Goal: Transaction & Acquisition: Book appointment/travel/reservation

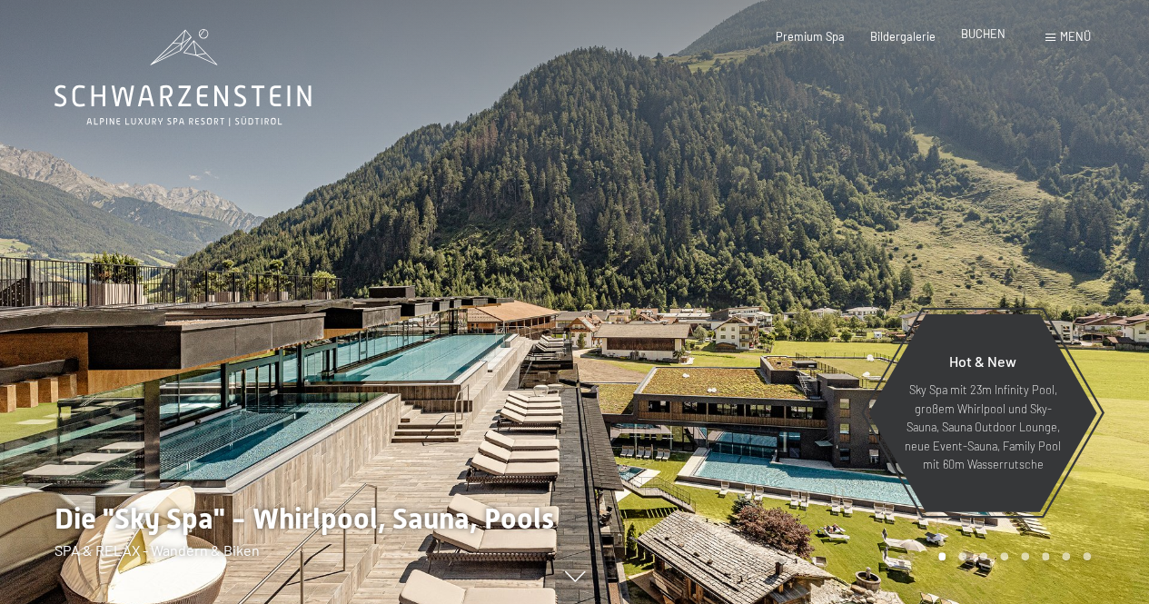
click at [990, 32] on span "BUCHEN" at bounding box center [983, 33] width 44 height 15
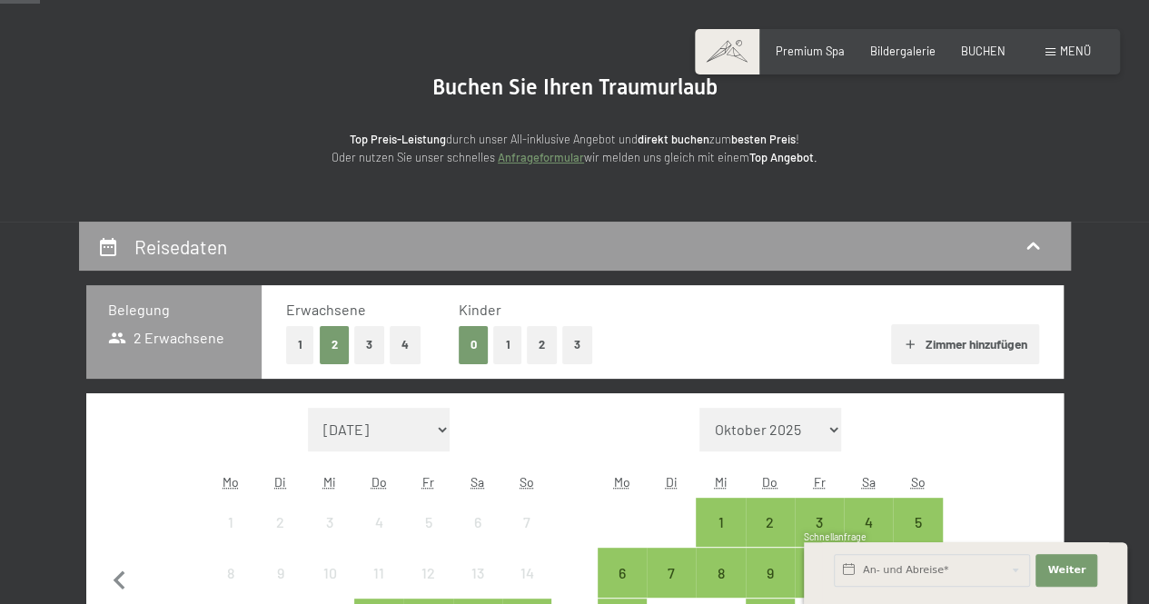
scroll to position [216, 0]
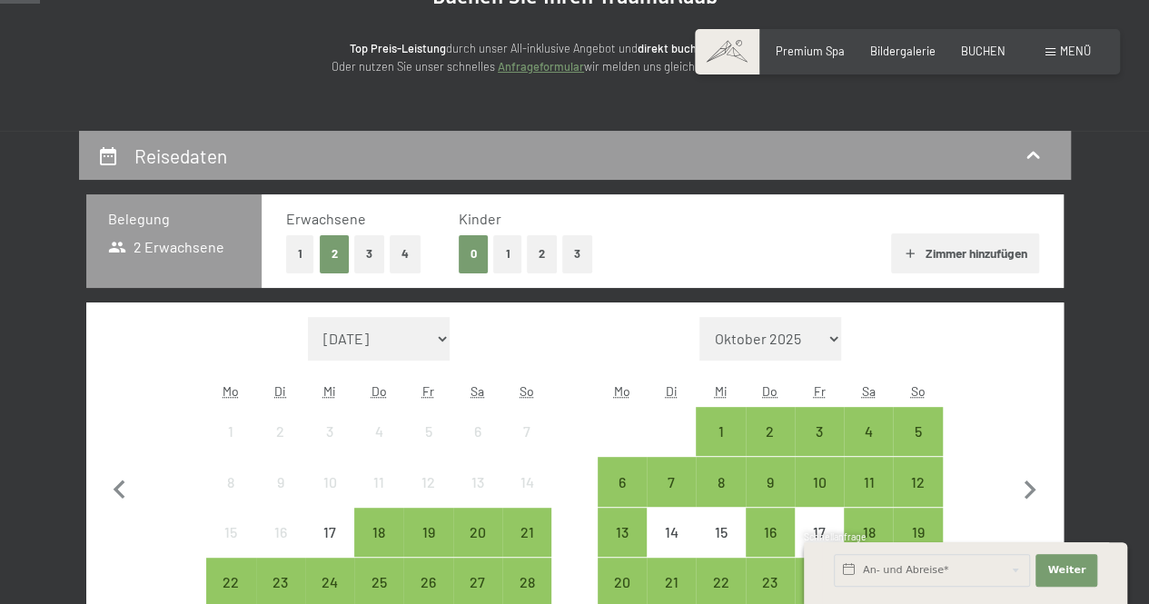
click at [370, 239] on button "3" at bounding box center [369, 253] width 30 height 37
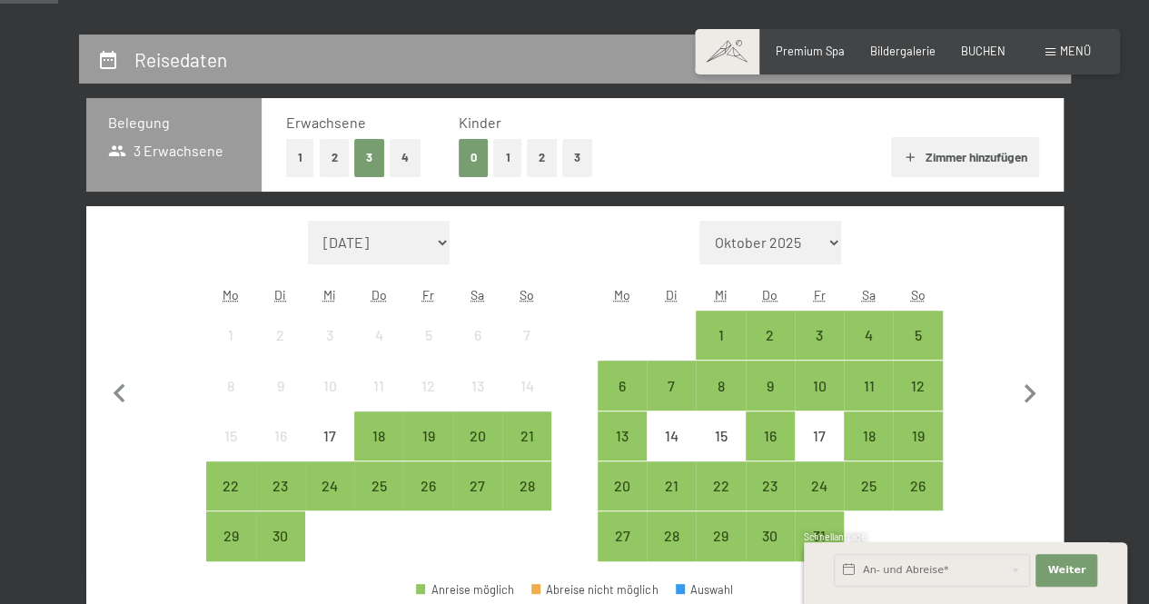
scroll to position [313, 0]
click at [487, 444] on div "20" at bounding box center [477, 450] width 45 height 45
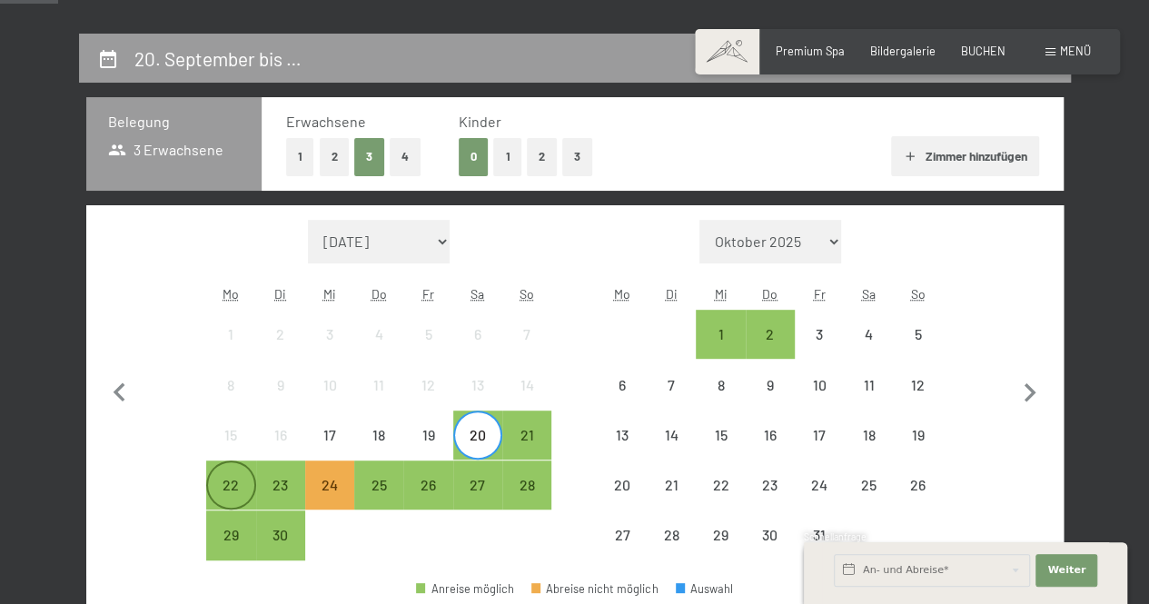
click at [238, 475] on div "22" at bounding box center [230, 484] width 45 height 45
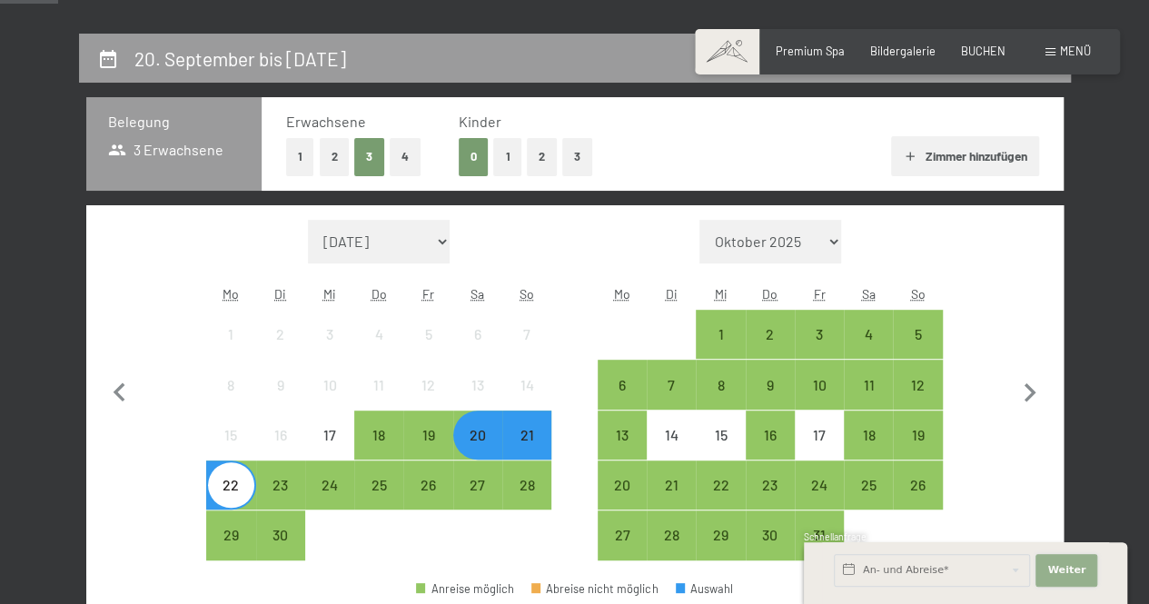
click at [1061, 561] on button "Weiter Adressfelder ausblenden" at bounding box center [1066, 570] width 62 height 33
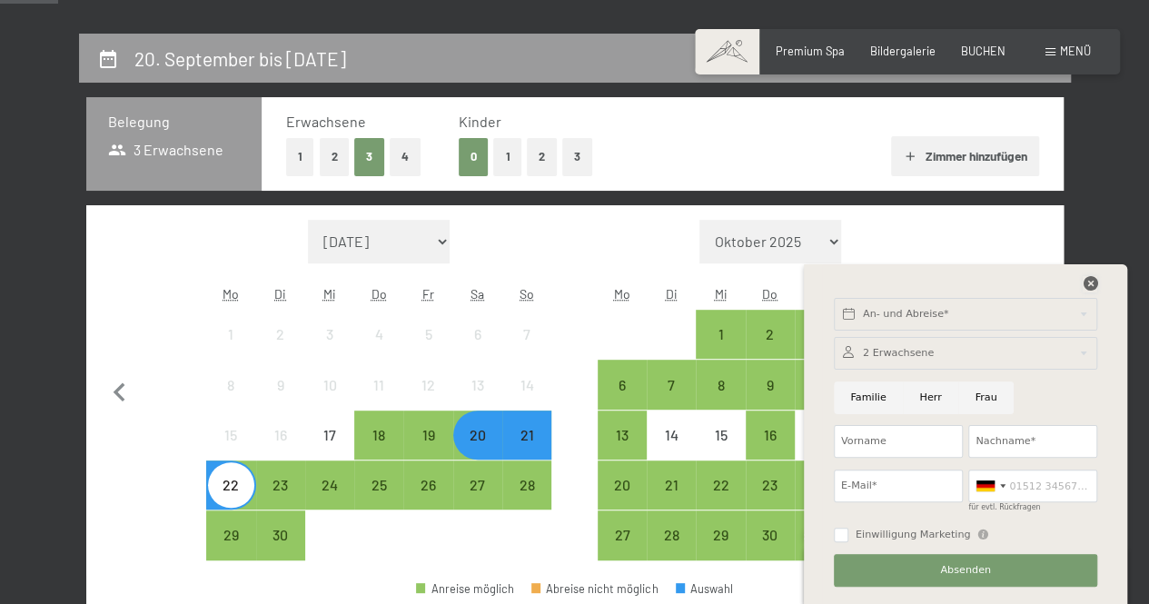
click at [1093, 287] on icon at bounding box center [1089, 283] width 15 height 15
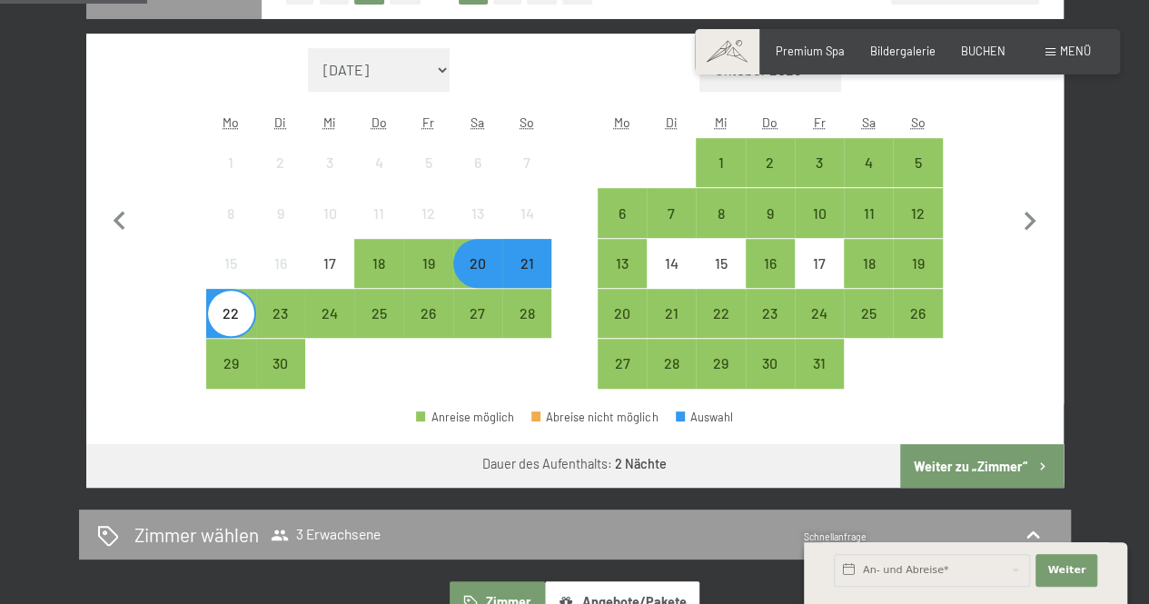
click at [977, 468] on button "Weiter zu „Zimmer“" at bounding box center [981, 466] width 163 height 44
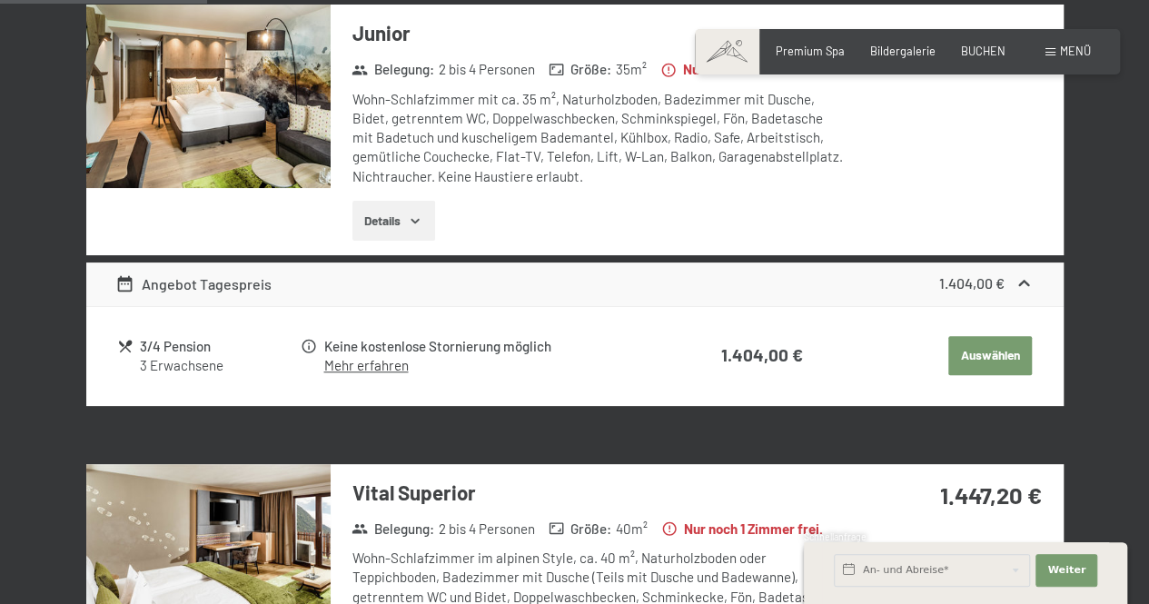
scroll to position [547, 0]
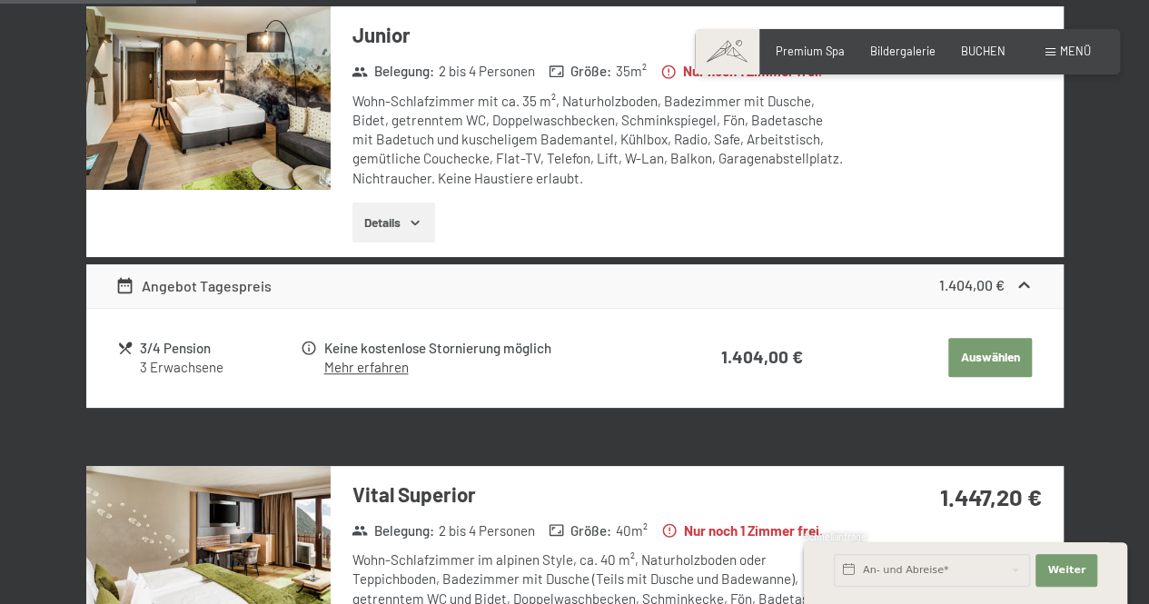
click at [207, 133] on img at bounding box center [208, 97] width 244 height 183
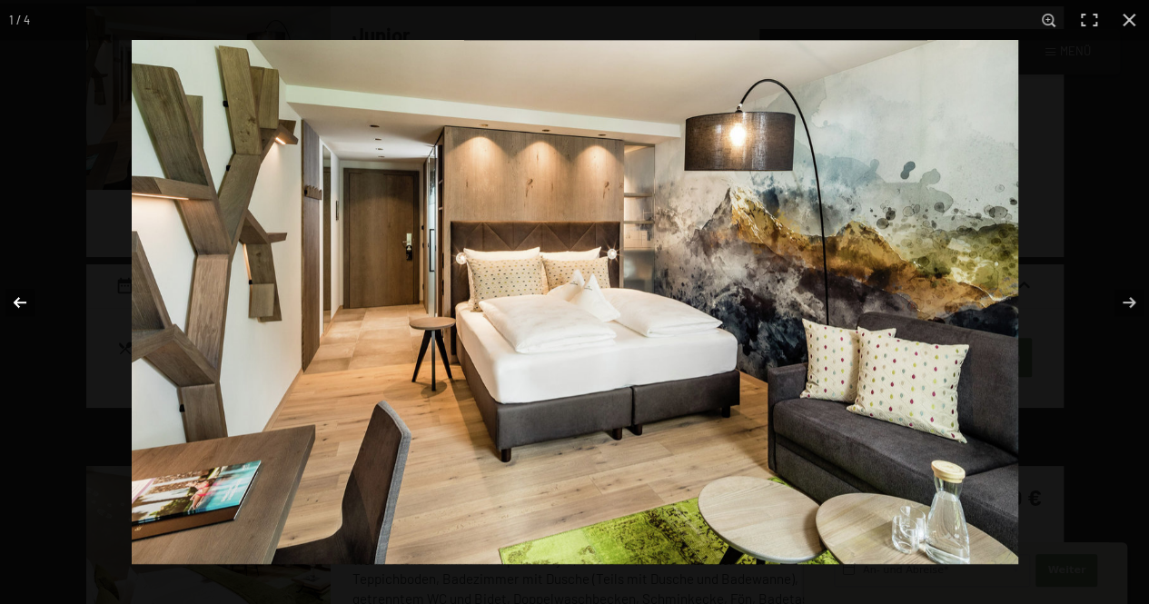
click at [19, 299] on button "button" at bounding box center [32, 302] width 64 height 91
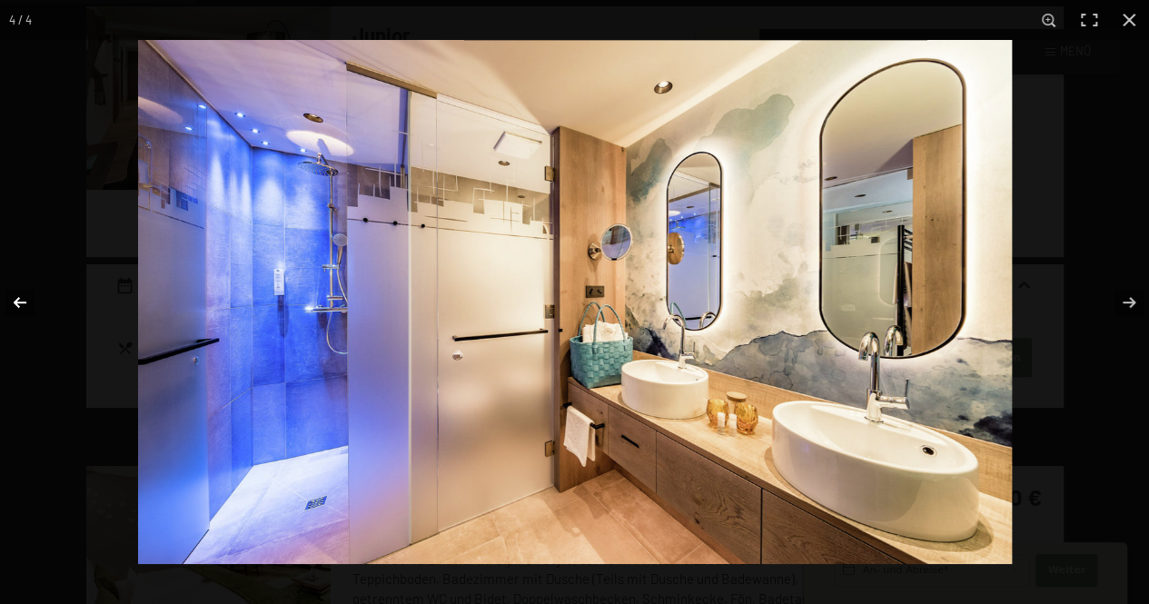
click at [19, 299] on button "button" at bounding box center [32, 302] width 64 height 91
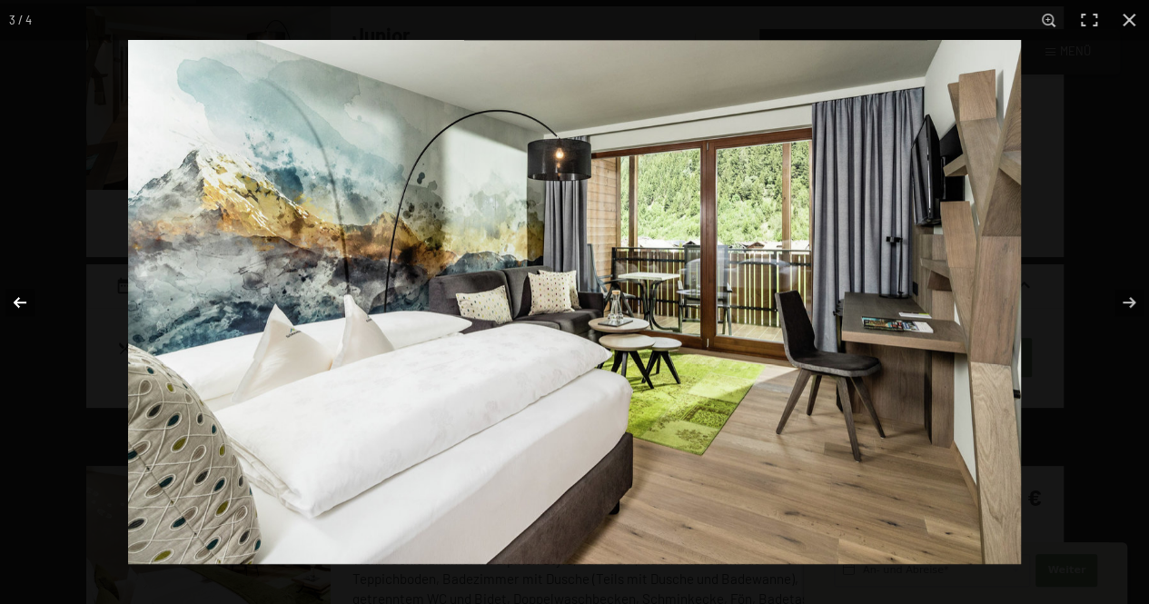
click at [19, 299] on button "button" at bounding box center [32, 302] width 64 height 91
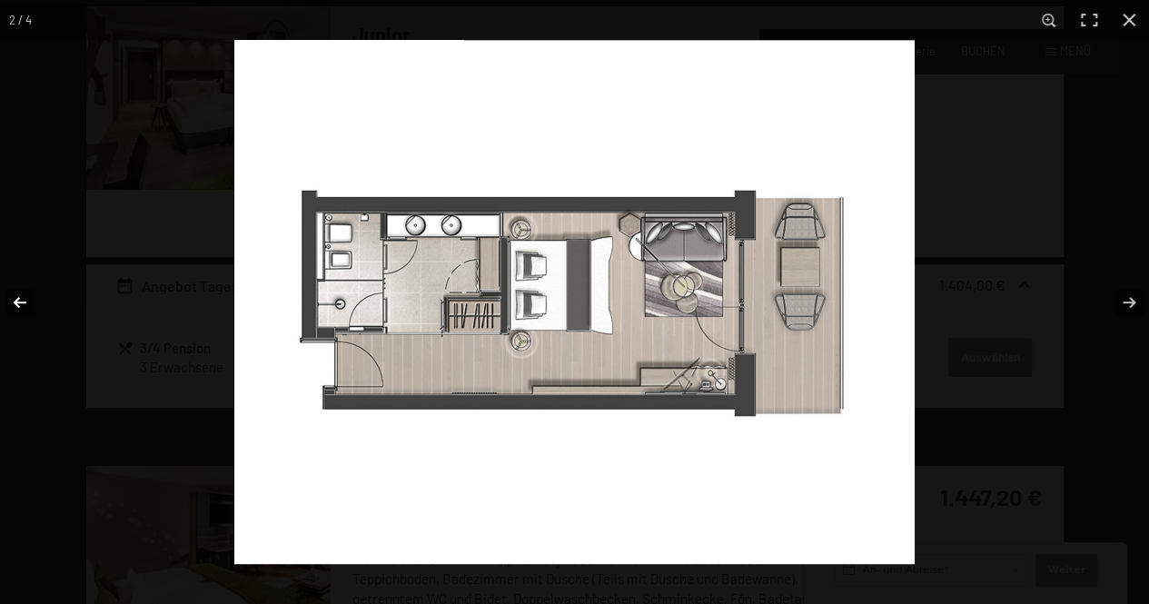
click at [19, 299] on button "button" at bounding box center [32, 302] width 64 height 91
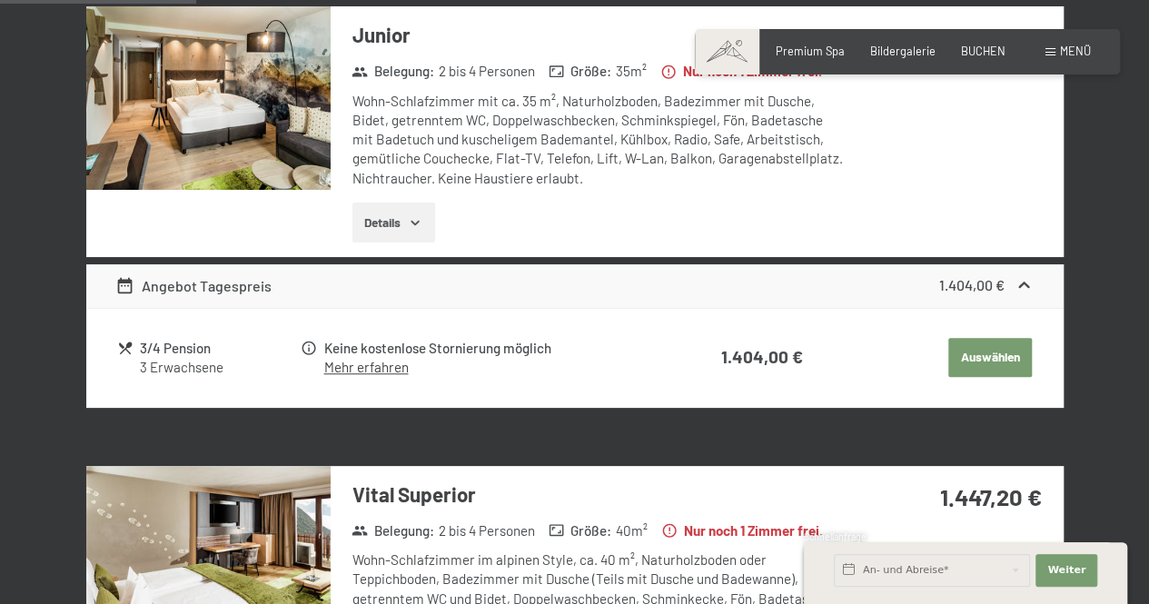
click at [0, 0] on button "button" at bounding box center [0, 0] width 0 height 0
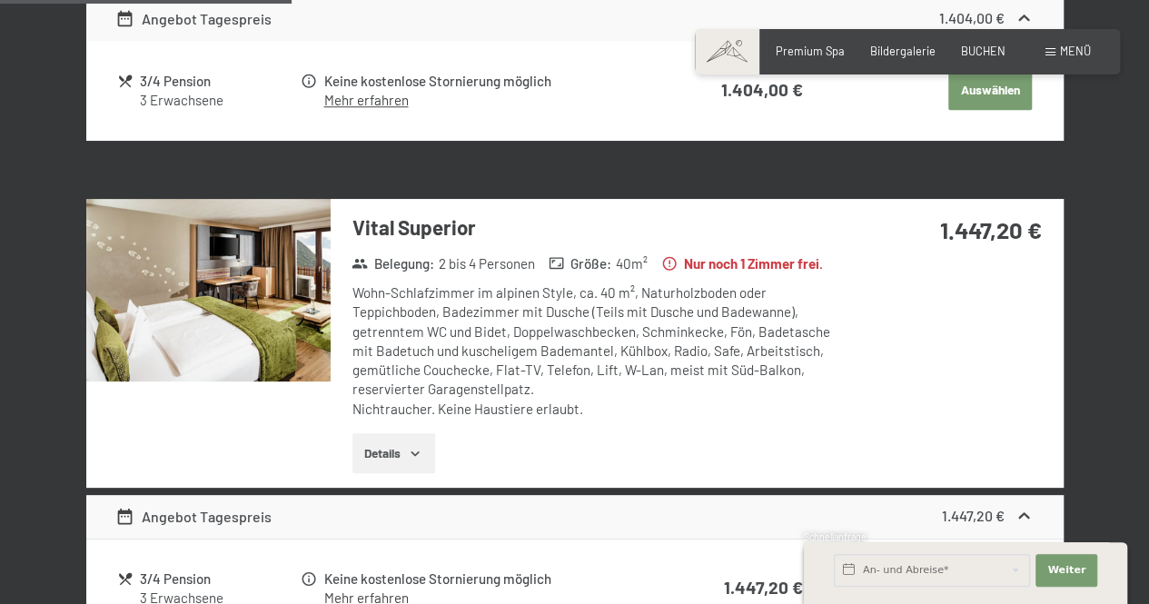
click at [203, 293] on img at bounding box center [208, 290] width 244 height 183
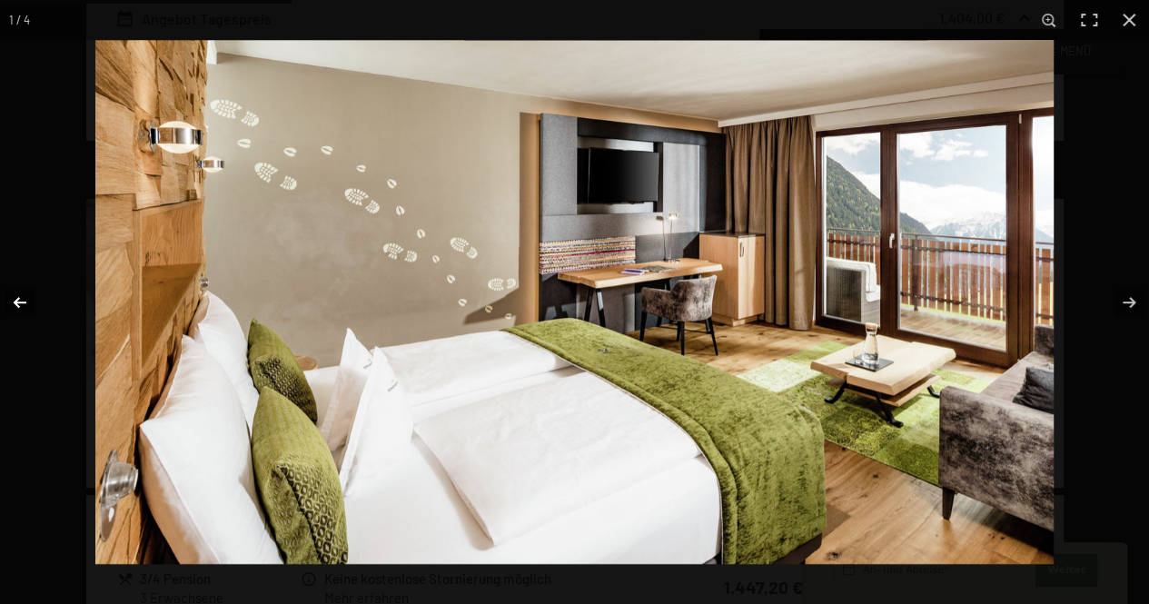
click at [23, 295] on button "button" at bounding box center [32, 302] width 64 height 91
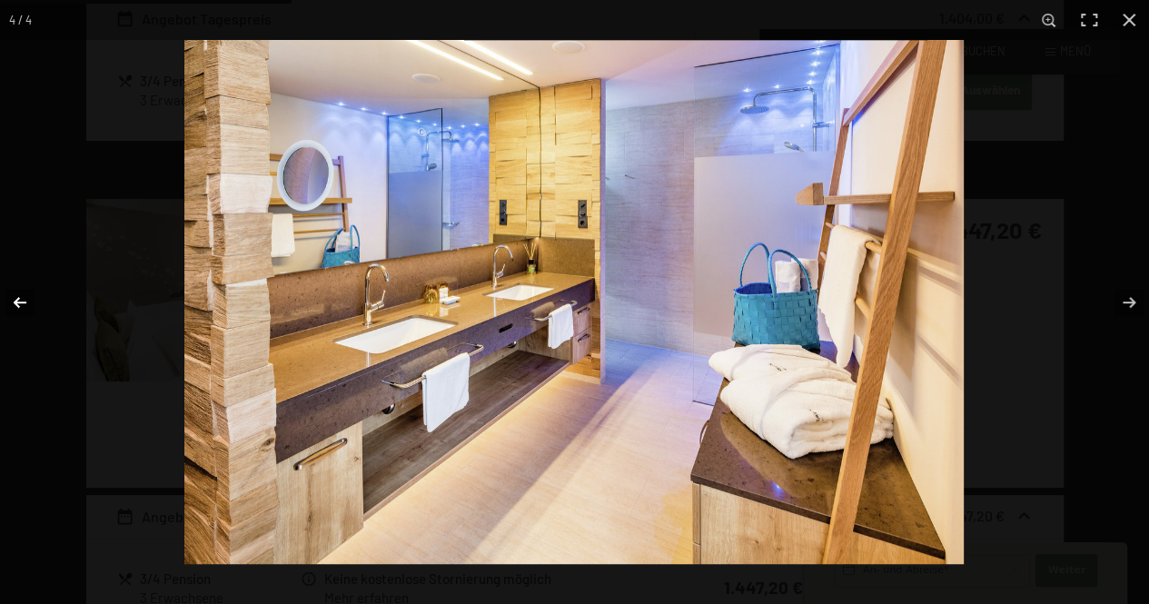
click at [23, 295] on button "button" at bounding box center [32, 302] width 64 height 91
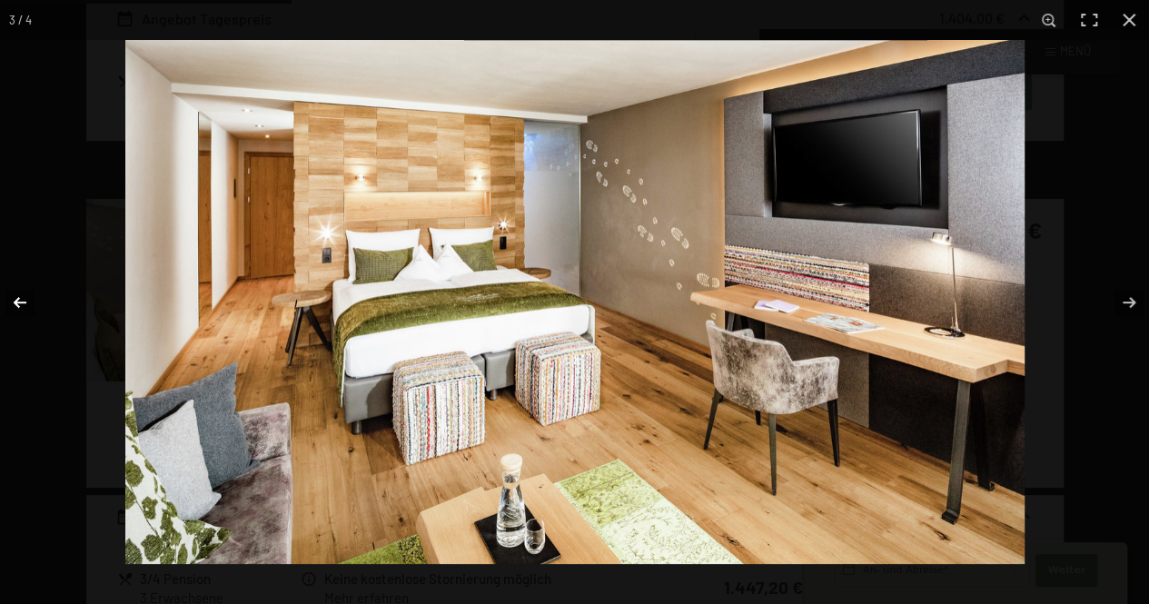
click at [23, 295] on button "button" at bounding box center [32, 302] width 64 height 91
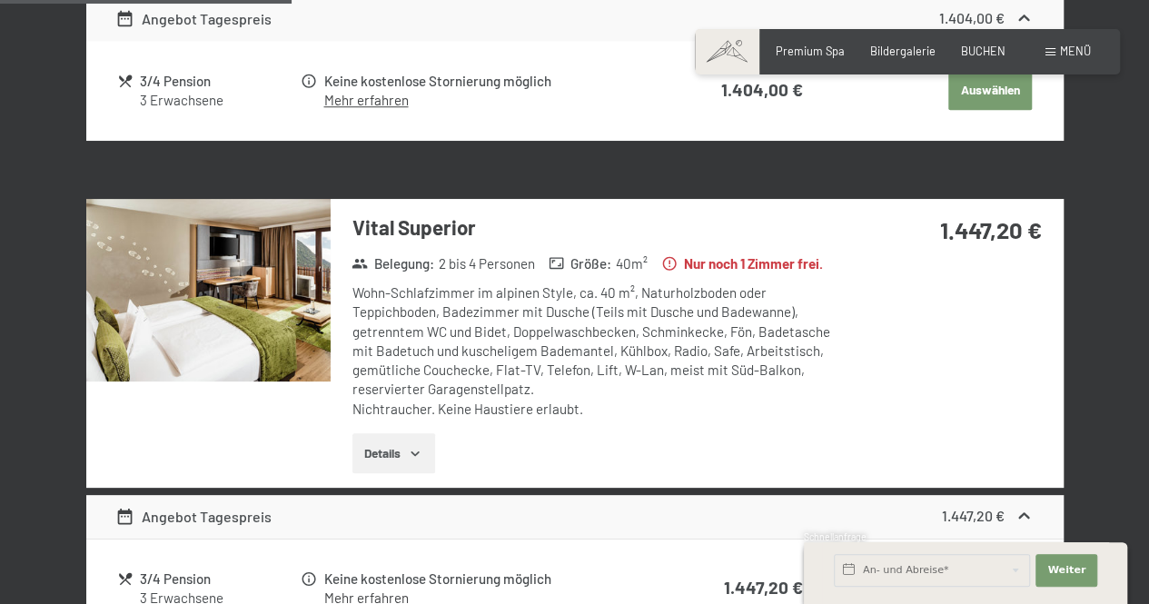
click at [0, 0] on button "button" at bounding box center [0, 0] width 0 height 0
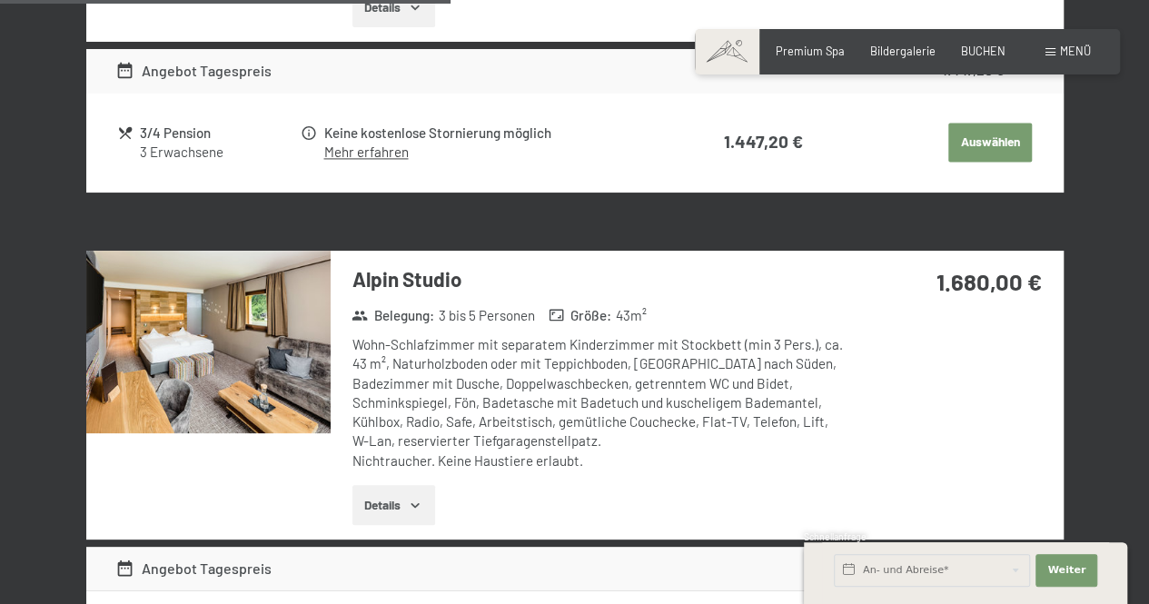
scroll to position [1258, 0]
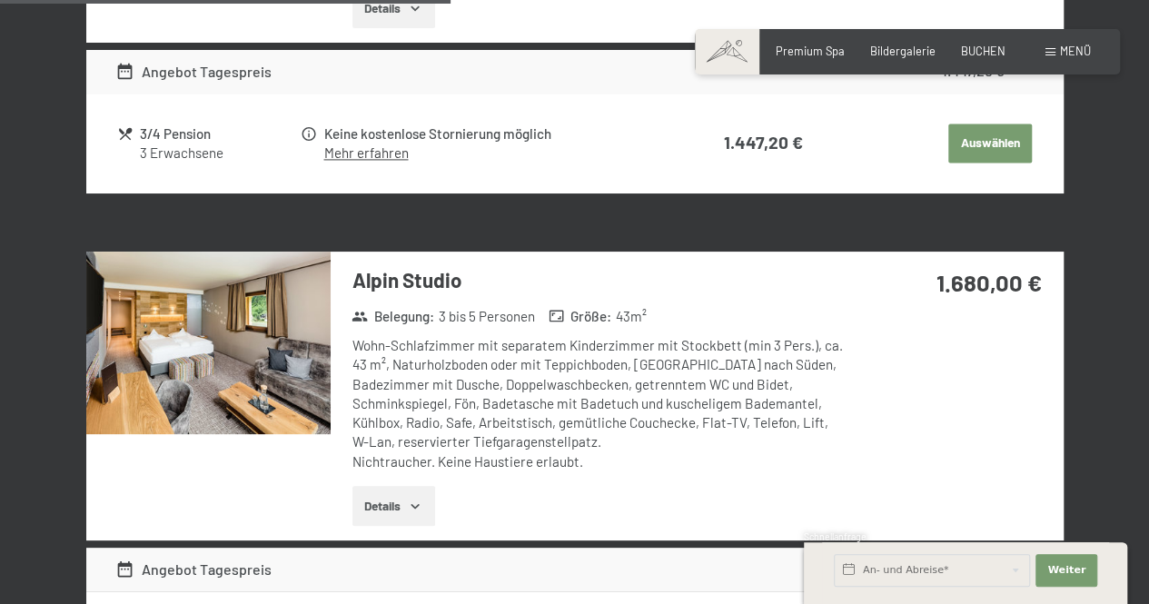
click at [308, 366] on img at bounding box center [208, 343] width 244 height 183
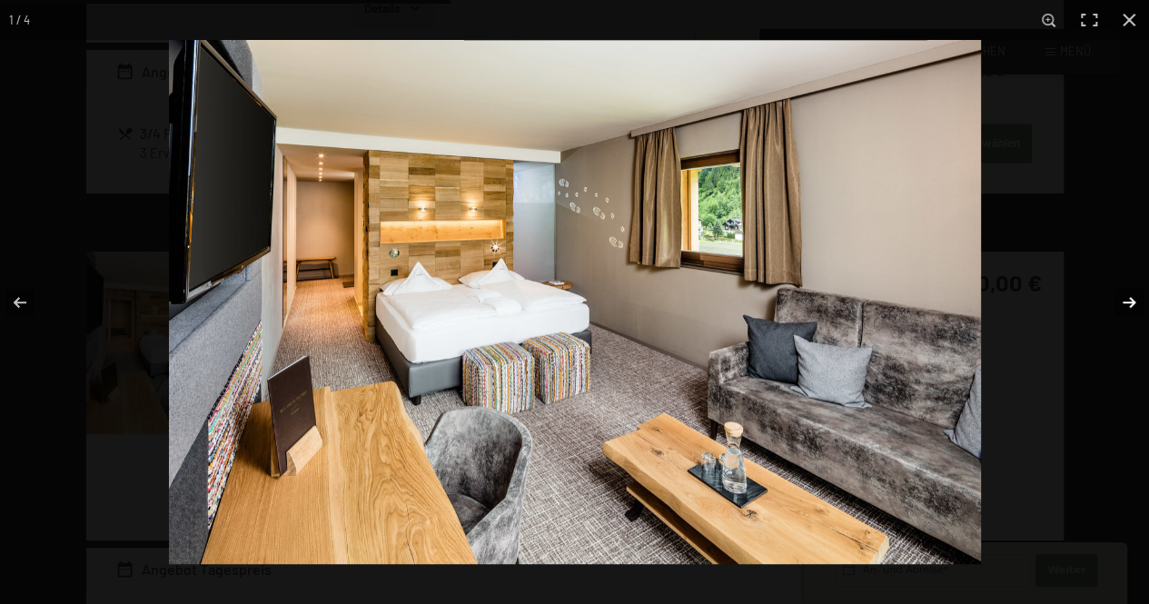
click at [1122, 292] on button "button" at bounding box center [1117, 302] width 64 height 91
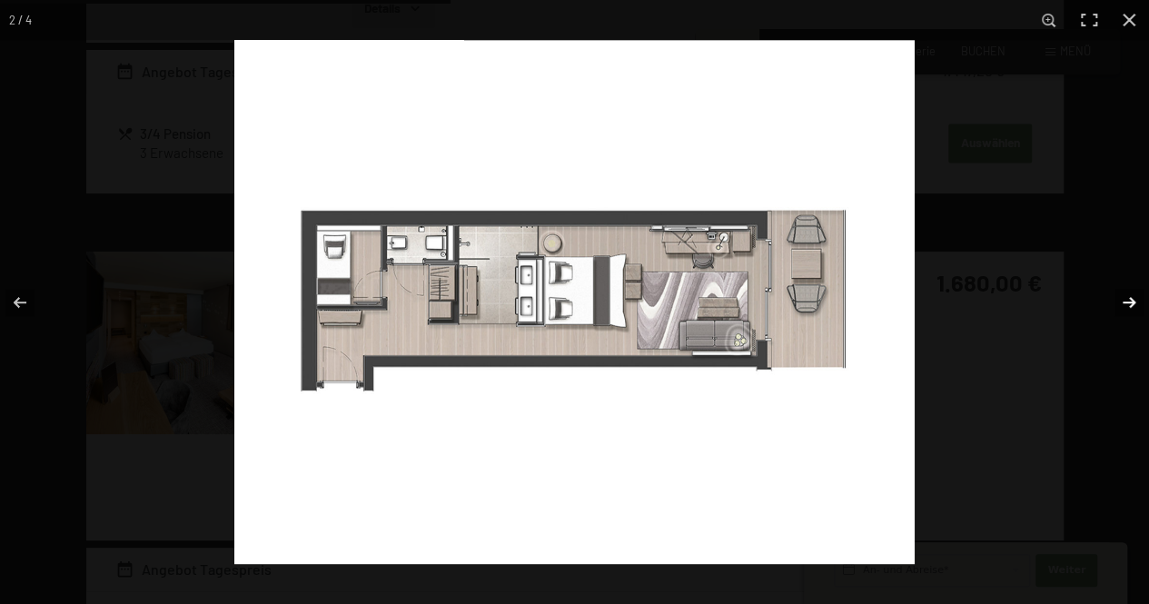
click at [1120, 301] on button "button" at bounding box center [1117, 302] width 64 height 91
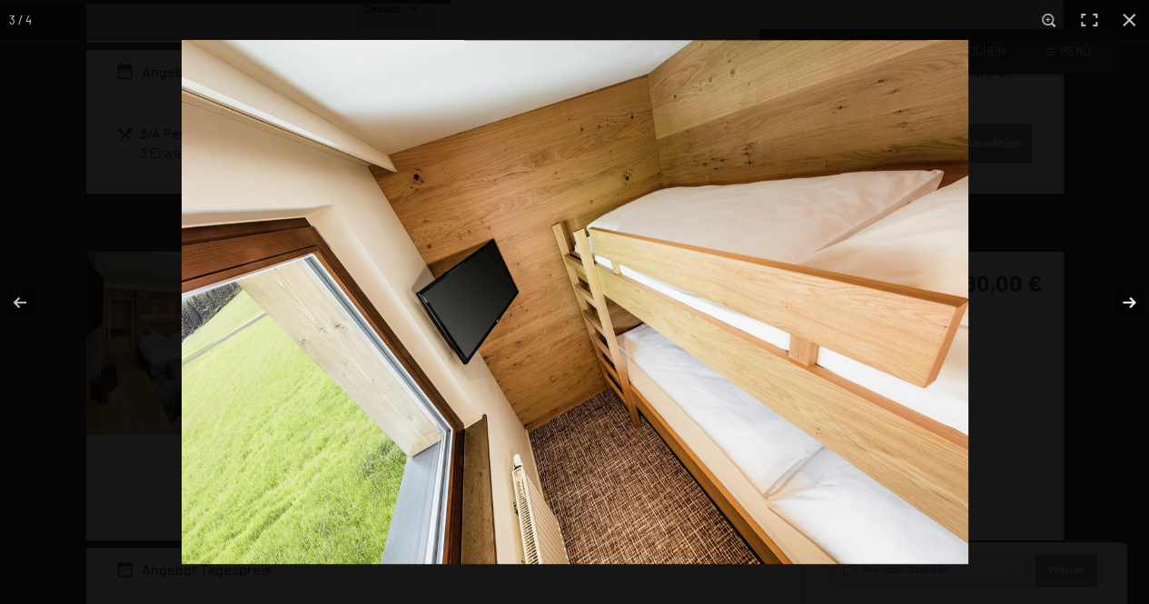
click at [1120, 301] on button "button" at bounding box center [1117, 302] width 64 height 91
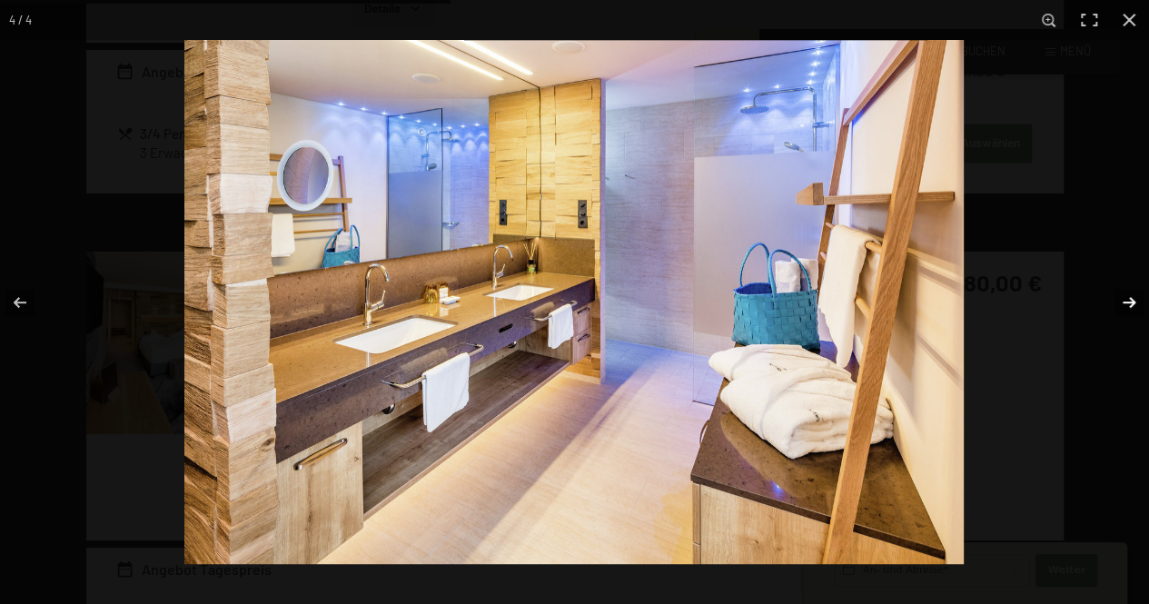
click at [1120, 301] on button "button" at bounding box center [1117, 302] width 64 height 91
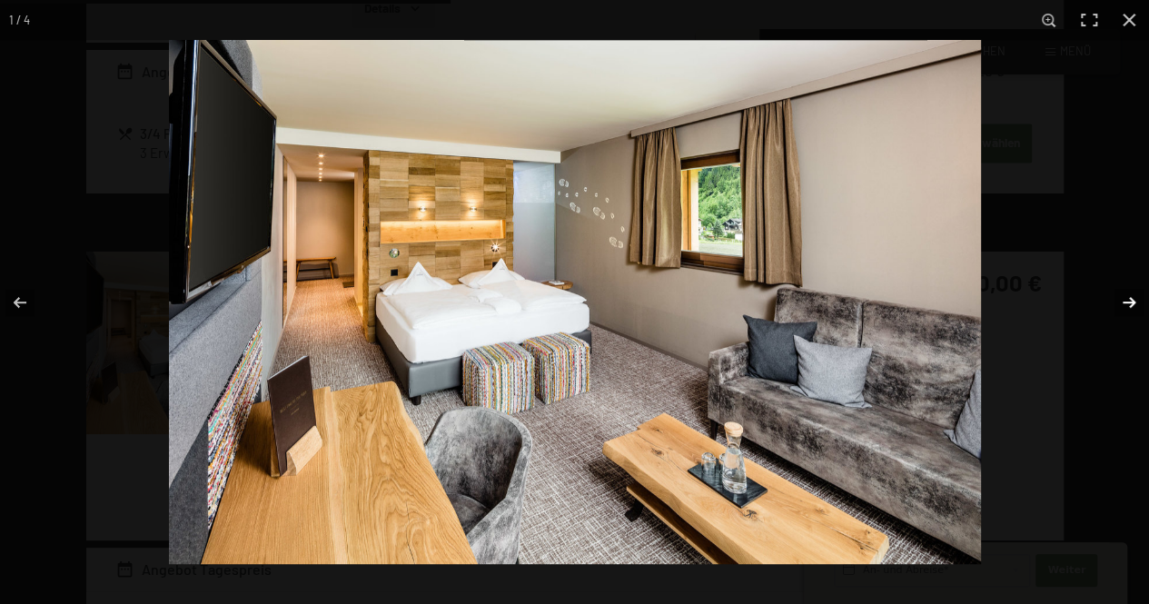
click at [1123, 302] on button "button" at bounding box center [1117, 302] width 64 height 91
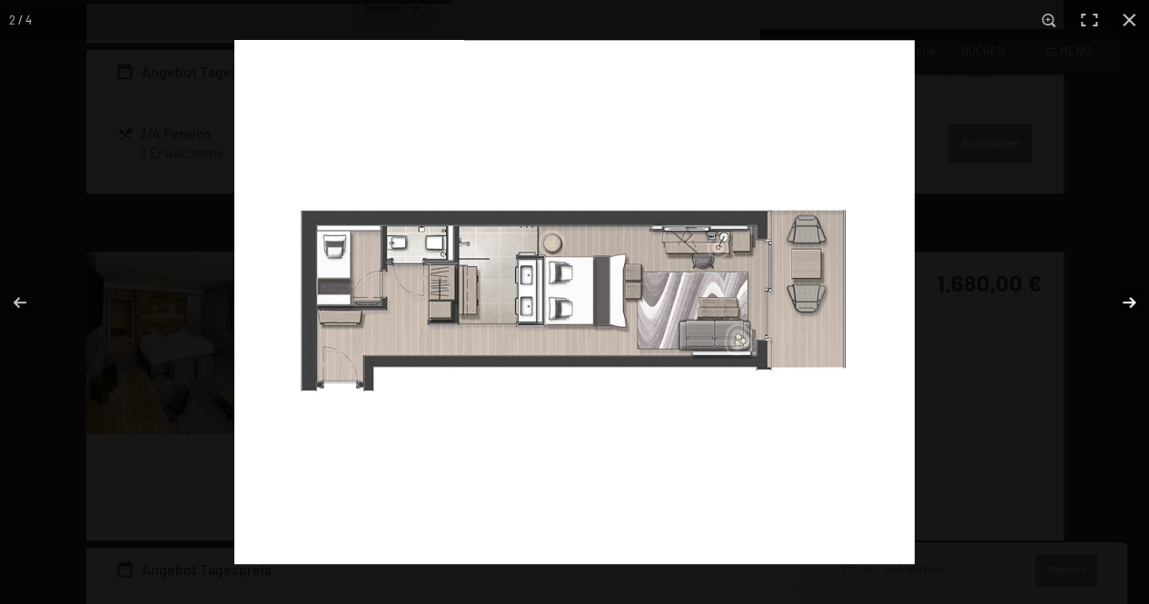
click at [1123, 302] on button "button" at bounding box center [1117, 302] width 64 height 91
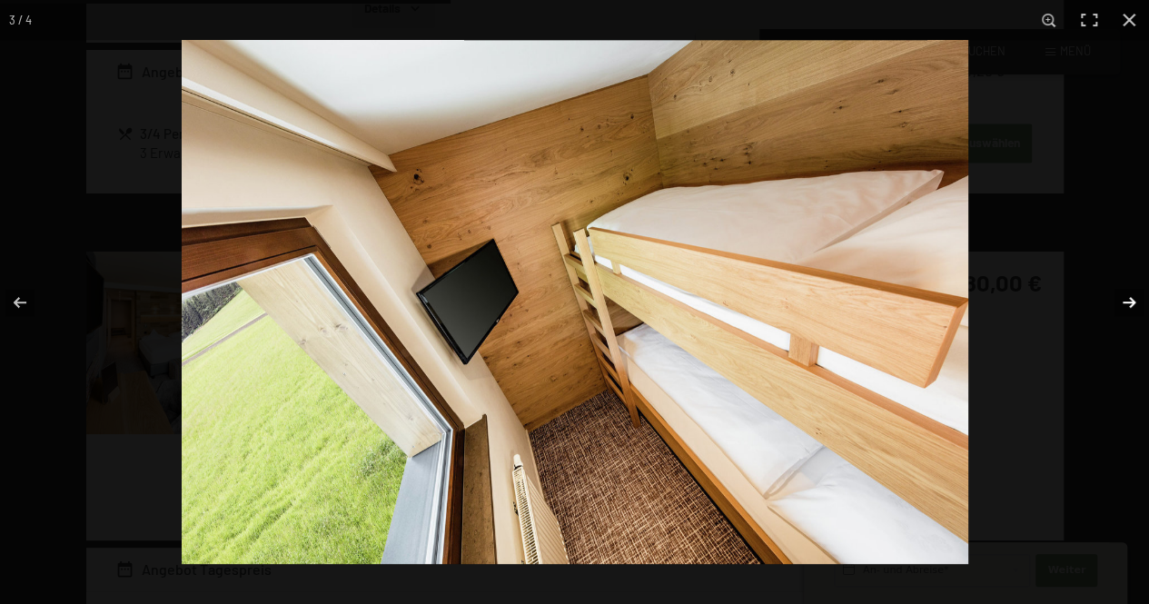
click at [1123, 302] on button "button" at bounding box center [1117, 302] width 64 height 91
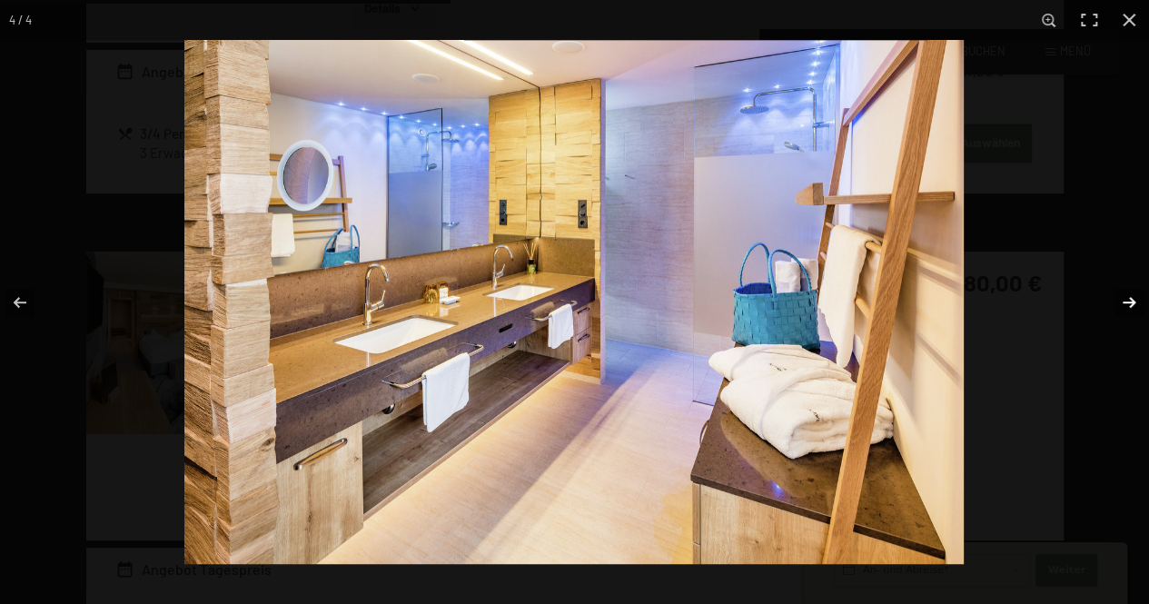
click at [1119, 290] on button "button" at bounding box center [1117, 302] width 64 height 91
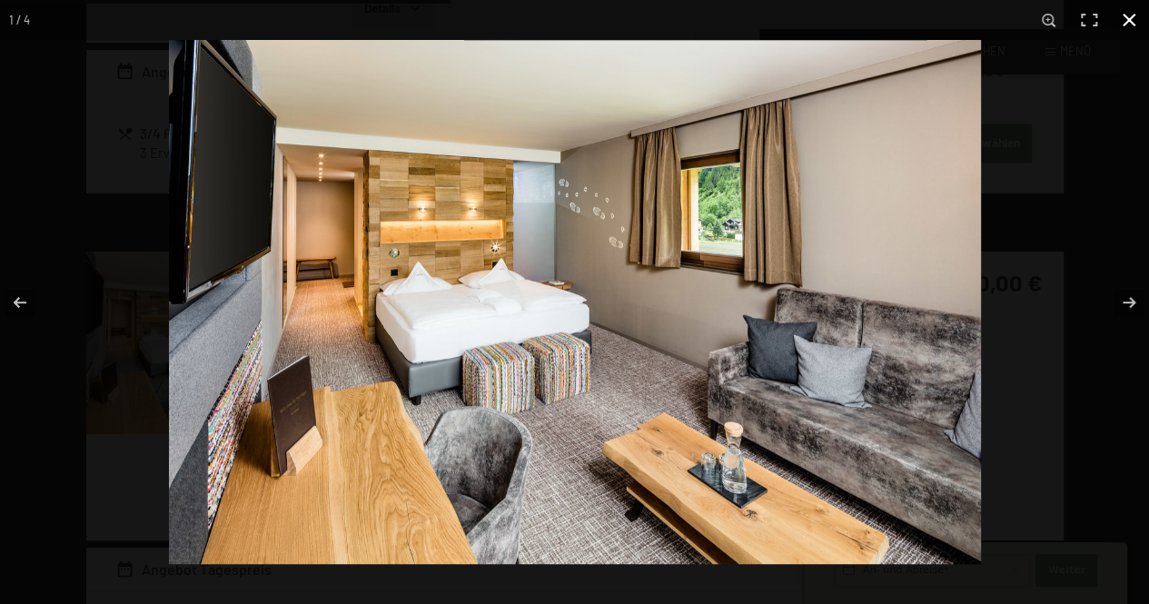
click at [1129, 39] on button "button" at bounding box center [1129, 20] width 40 height 40
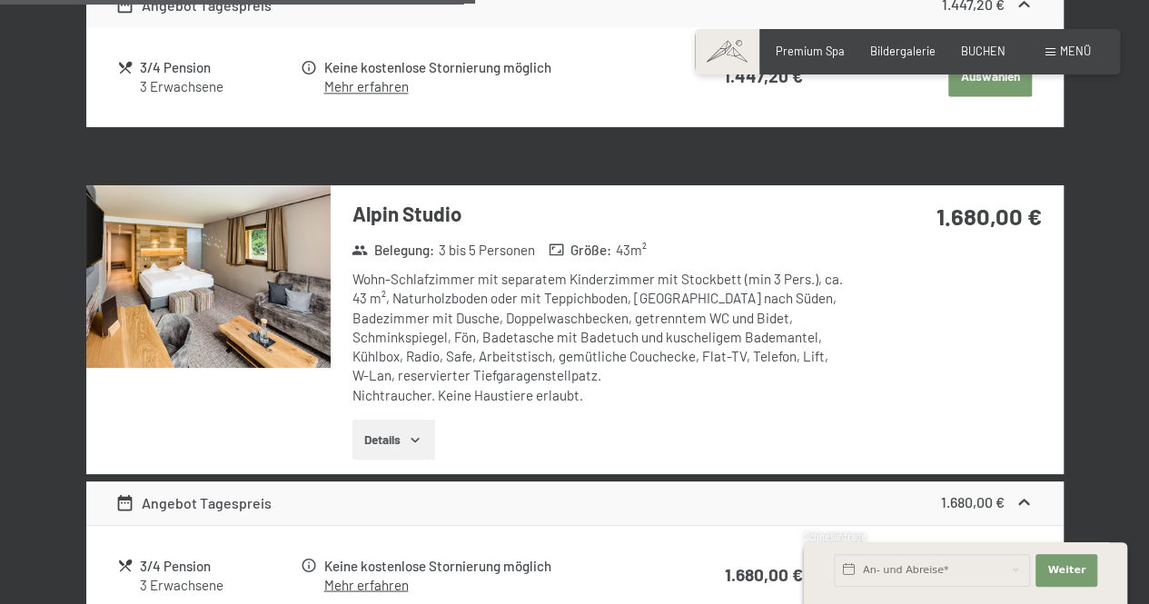
scroll to position [1326, 0]
